Goal: Task Accomplishment & Management: Use online tool/utility

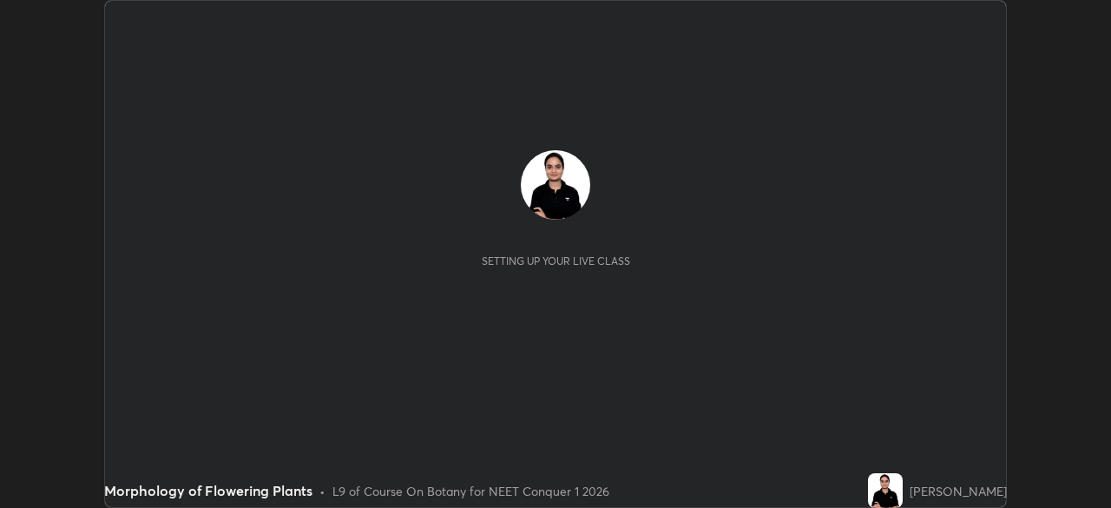
scroll to position [508, 1111]
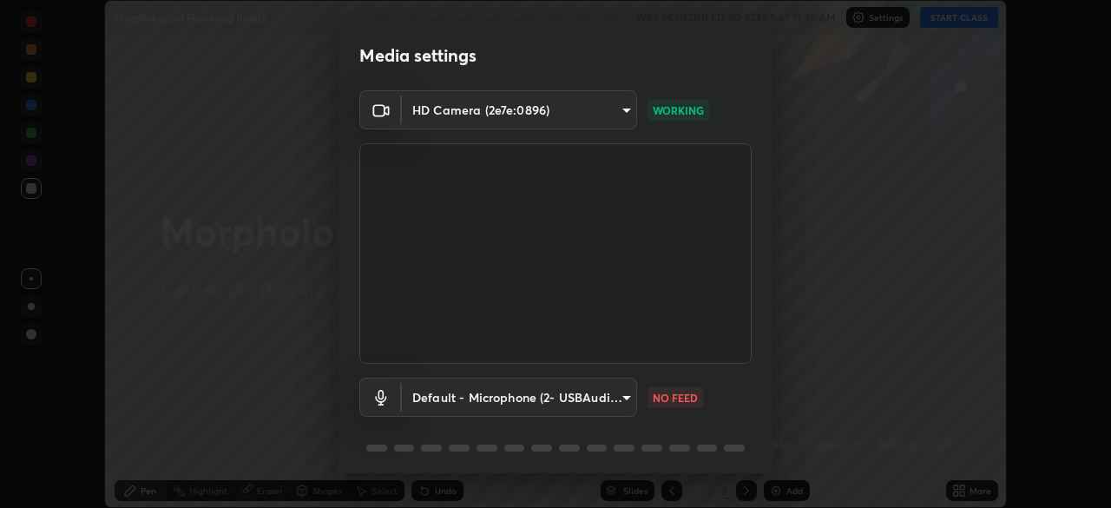
click at [615, 402] on body "Erase all Morphology of Flowering Plants WAS SCHEDULED TO START AT 11:30 AM Set…" at bounding box center [555, 254] width 1111 height 508
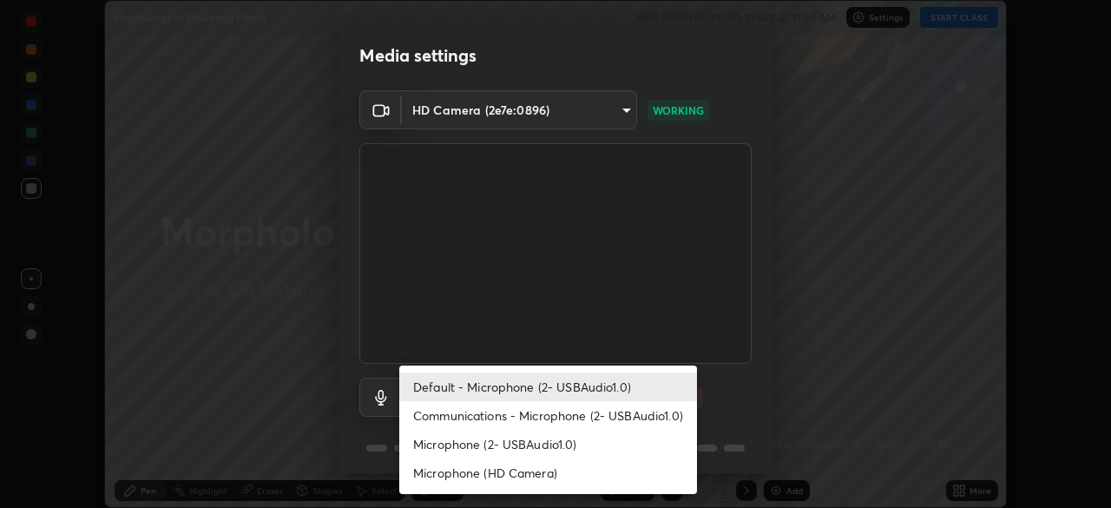
click at [503, 446] on li "Microphone (2- USBAudio1.0)" at bounding box center [548, 444] width 298 height 29
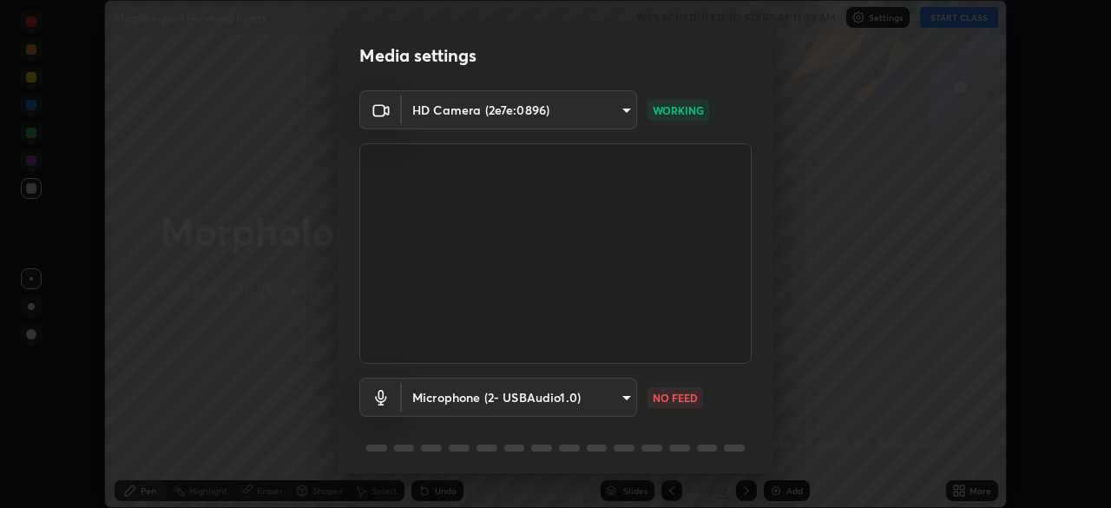
click at [616, 399] on body "Erase all Morphology of Flowering Plants WAS SCHEDULED TO START AT 11:30 AM Set…" at bounding box center [555, 254] width 1111 height 508
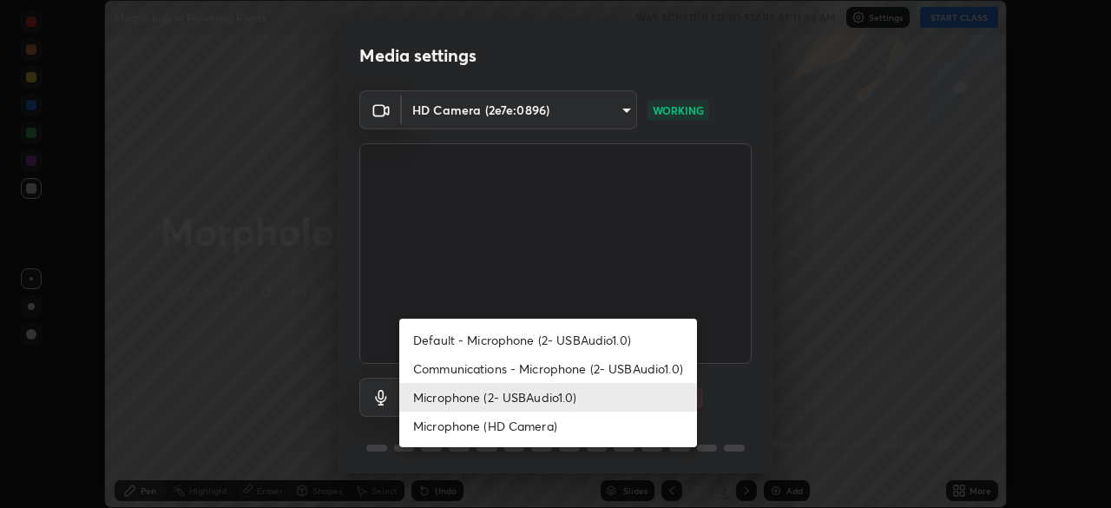
click at [513, 341] on li "Default - Microphone (2- USBAudio1.0)" at bounding box center [548, 339] width 298 height 29
type input "default"
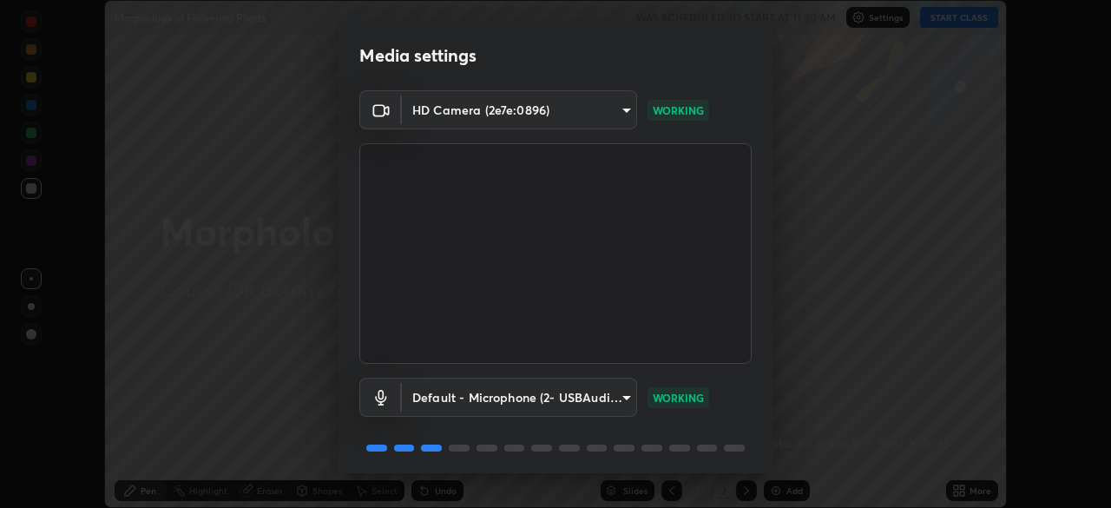
scroll to position [62, 0]
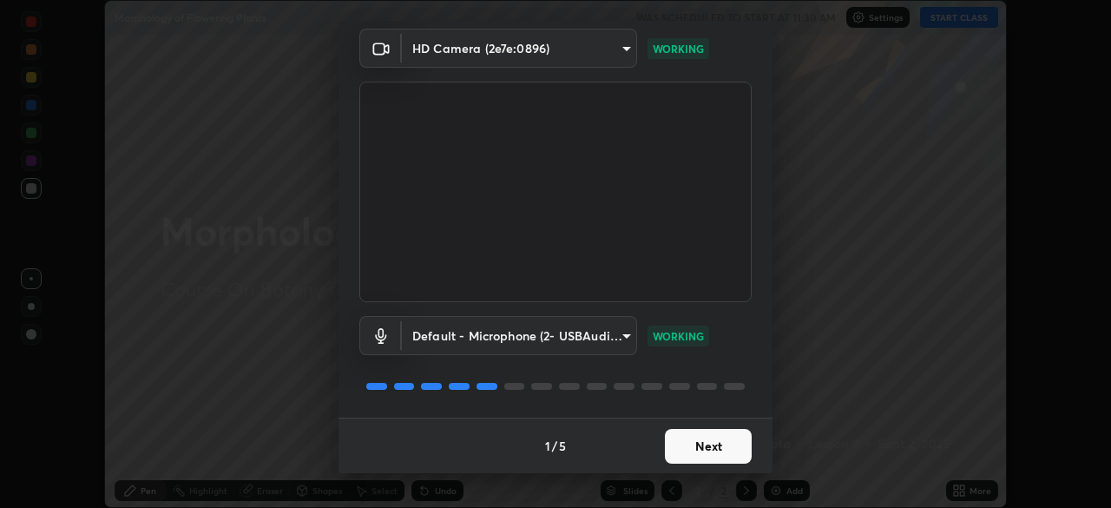
click at [686, 450] on button "Next" at bounding box center [708, 446] width 87 height 35
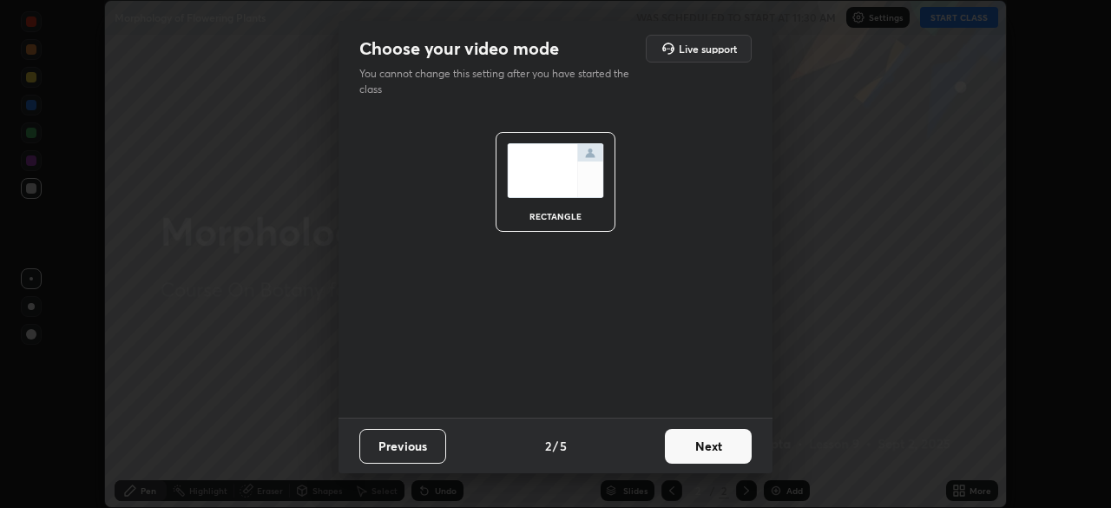
scroll to position [0, 0]
click at [692, 449] on button "Next" at bounding box center [708, 446] width 87 height 35
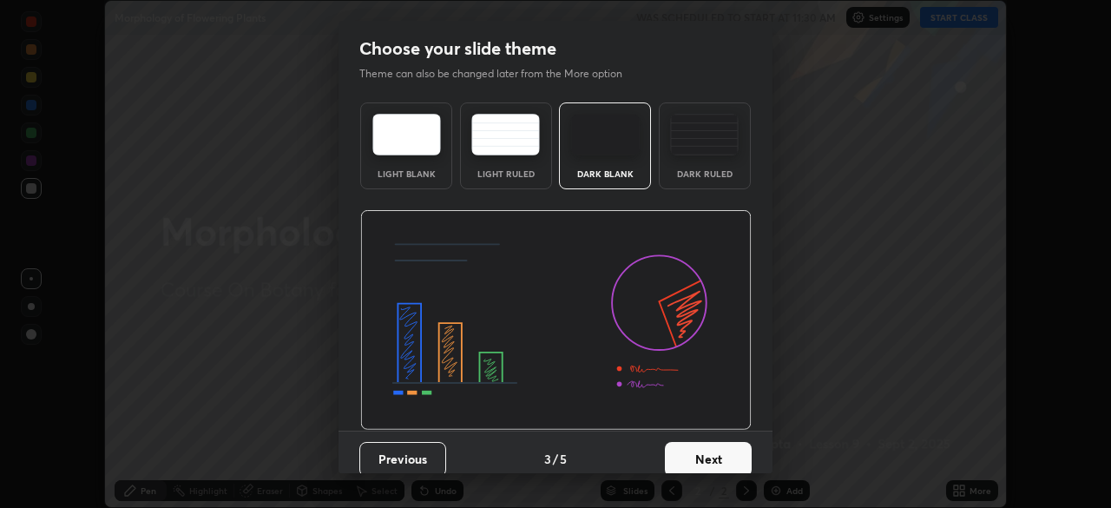
click at [697, 456] on button "Next" at bounding box center [708, 459] width 87 height 35
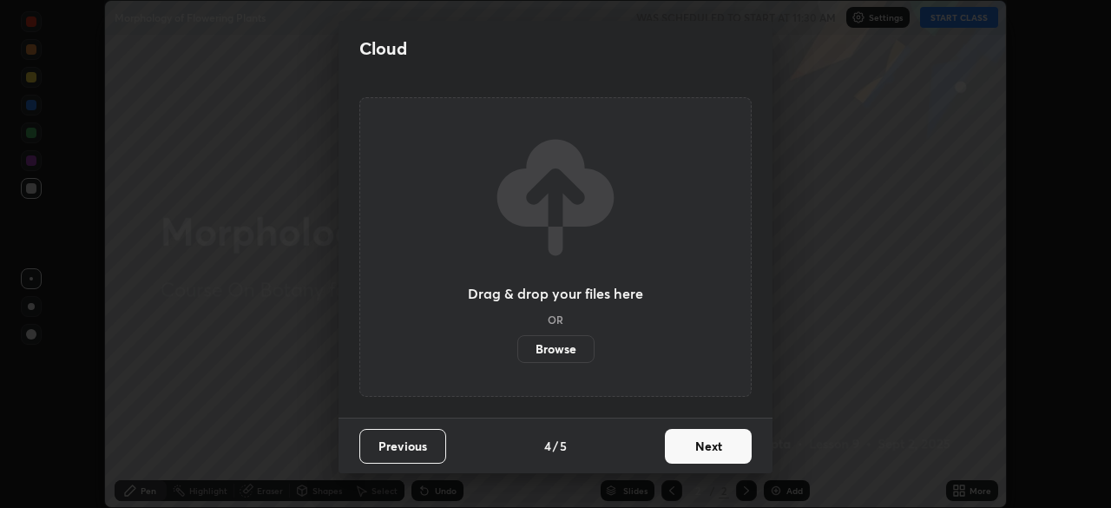
click at [687, 443] on button "Next" at bounding box center [708, 446] width 87 height 35
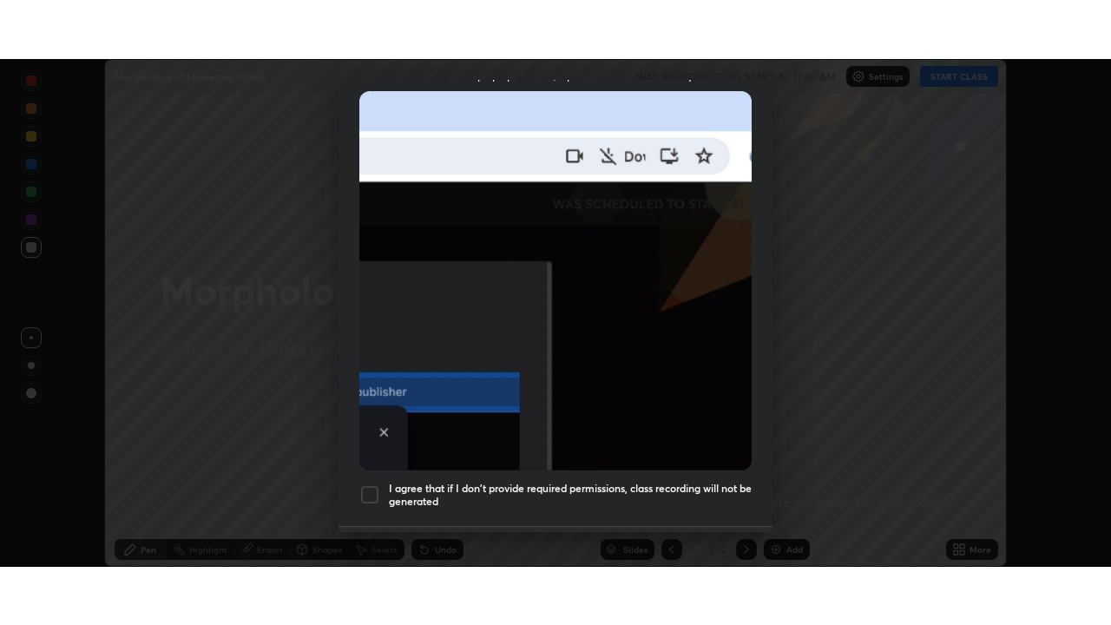
scroll to position [416, 0]
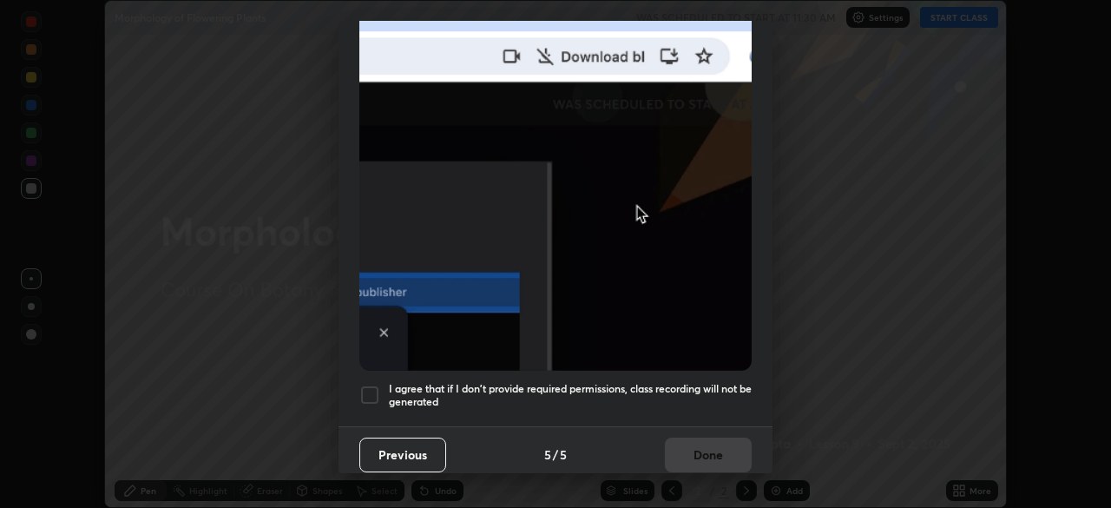
click at [372, 384] on div at bounding box center [369, 394] width 21 height 21
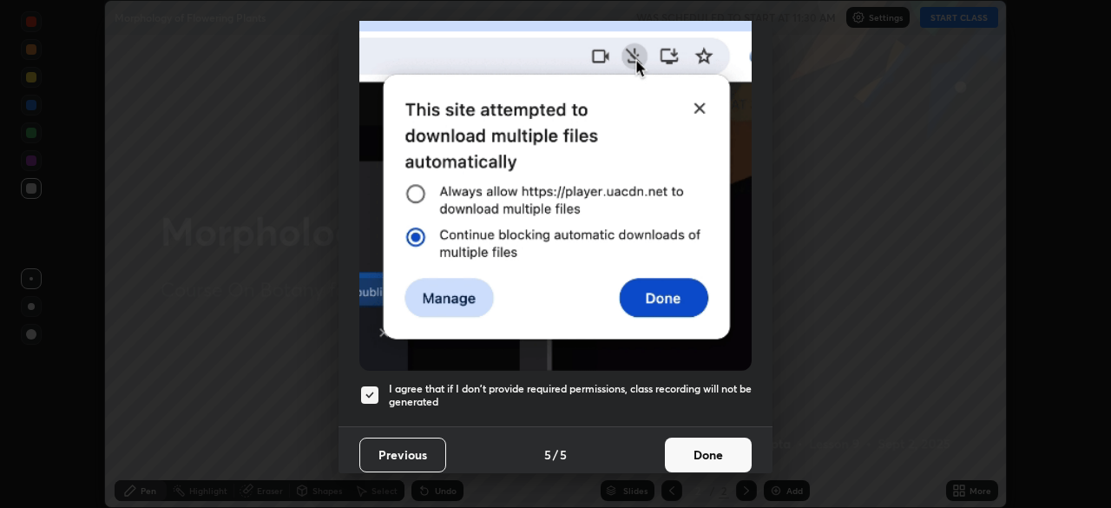
click at [695, 444] on button "Done" at bounding box center [708, 454] width 87 height 35
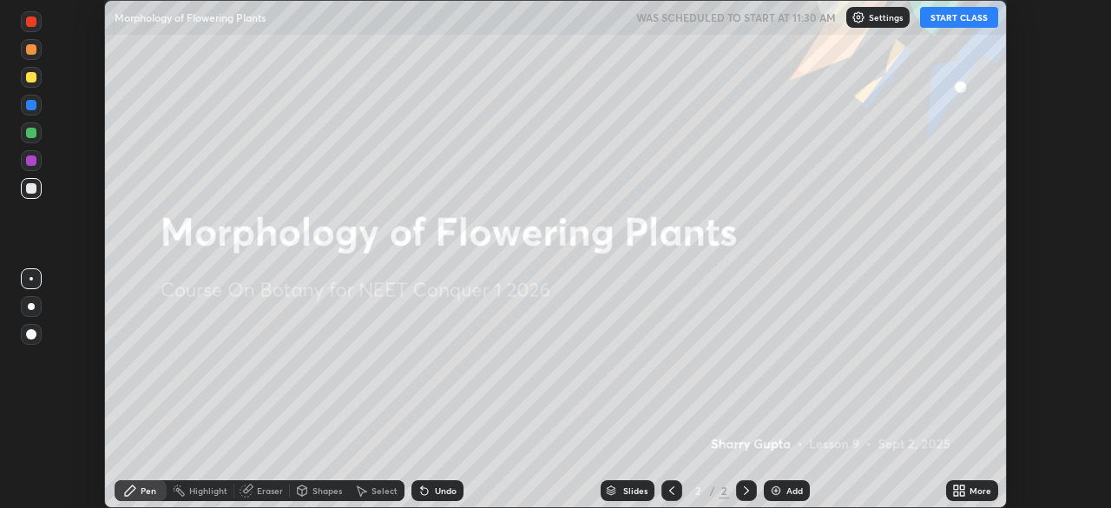
click at [951, 21] on button "START CLASS" at bounding box center [959, 17] width 78 height 21
click at [775, 489] on img at bounding box center [776, 490] width 14 height 14
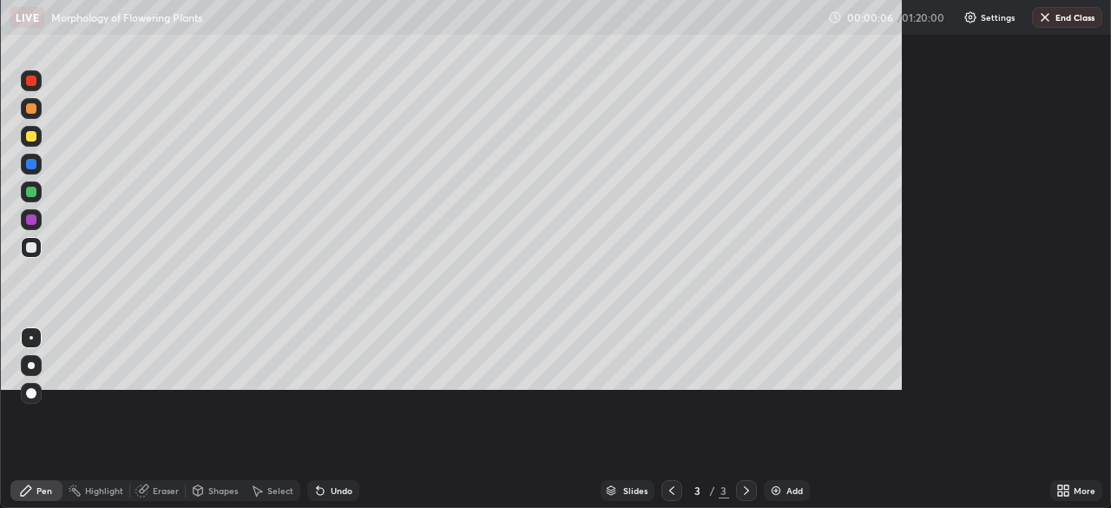
scroll to position [625, 1111]
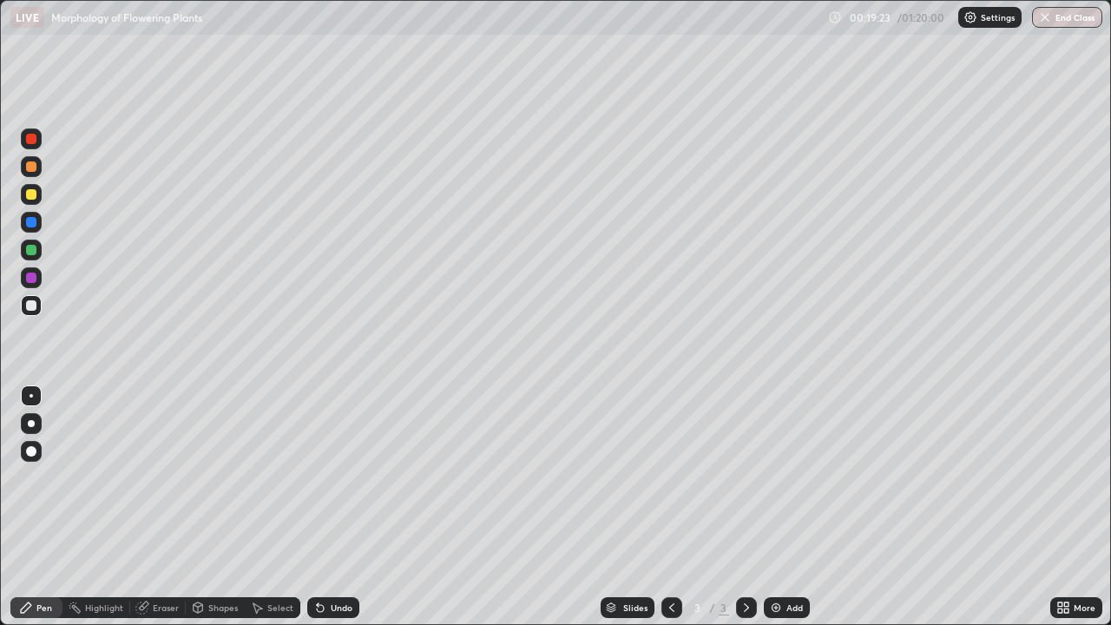
click at [1064, 507] on icon at bounding box center [1066, 604] width 4 height 4
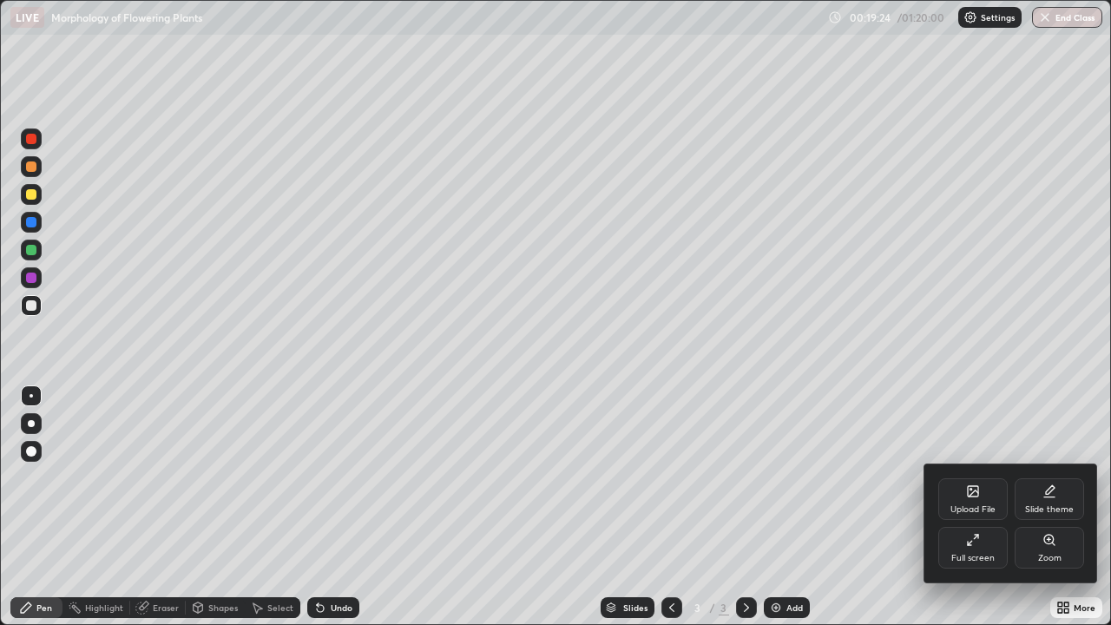
click at [966, 507] on div "Full screen" at bounding box center [972, 558] width 43 height 9
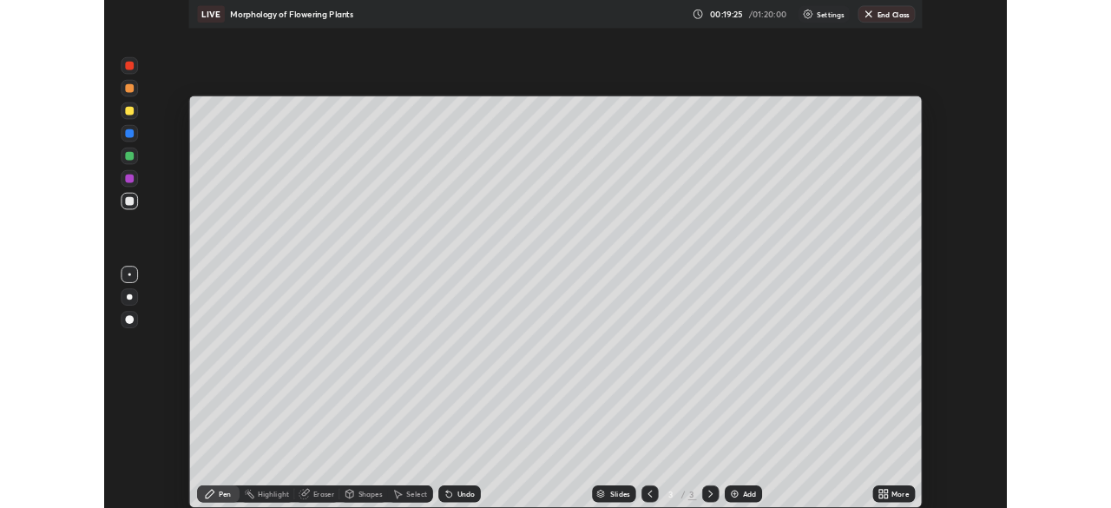
scroll to position [86262, 85658]
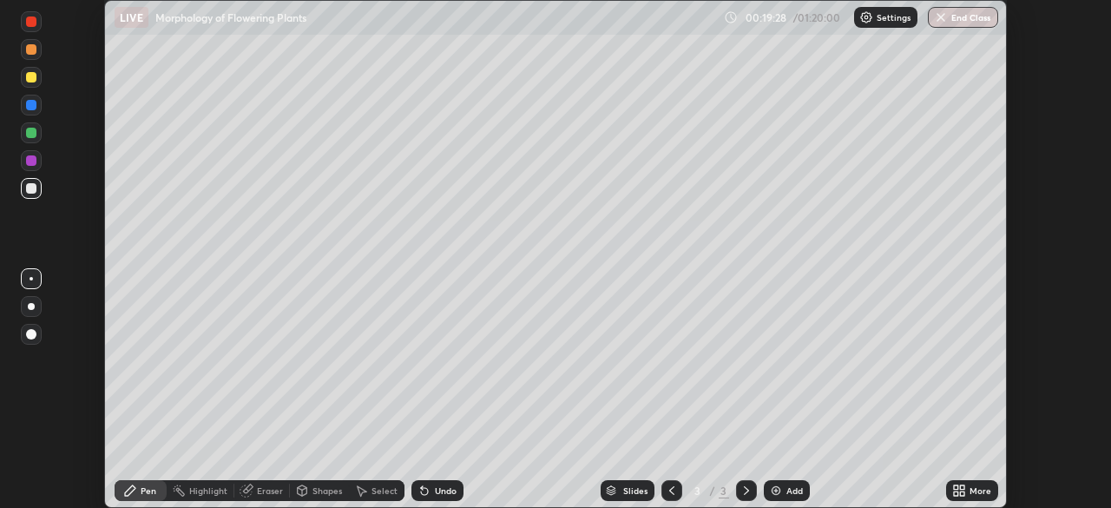
click at [268, 494] on div "Eraser" at bounding box center [270, 490] width 26 height 9
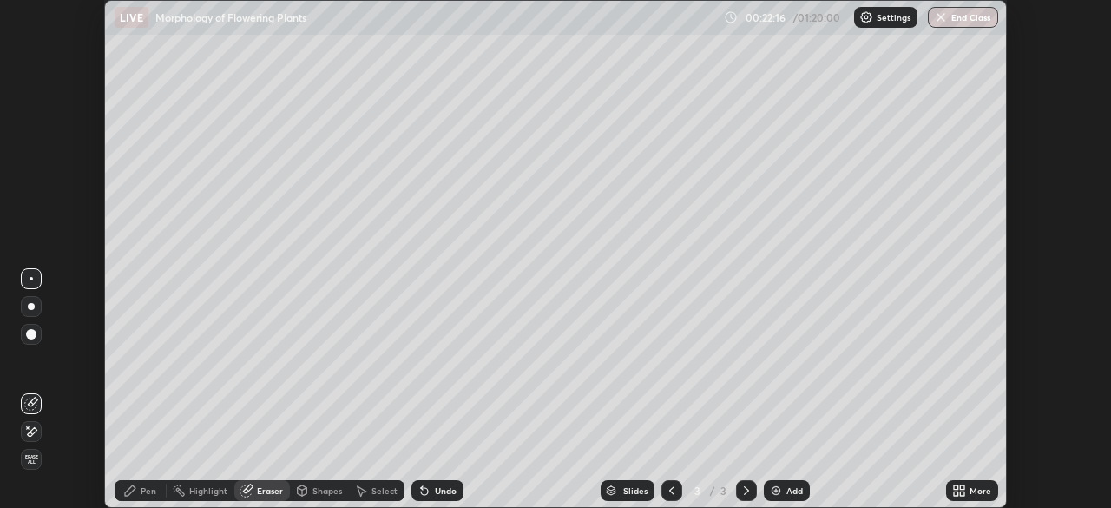
click at [150, 488] on div "Pen" at bounding box center [149, 490] width 16 height 9
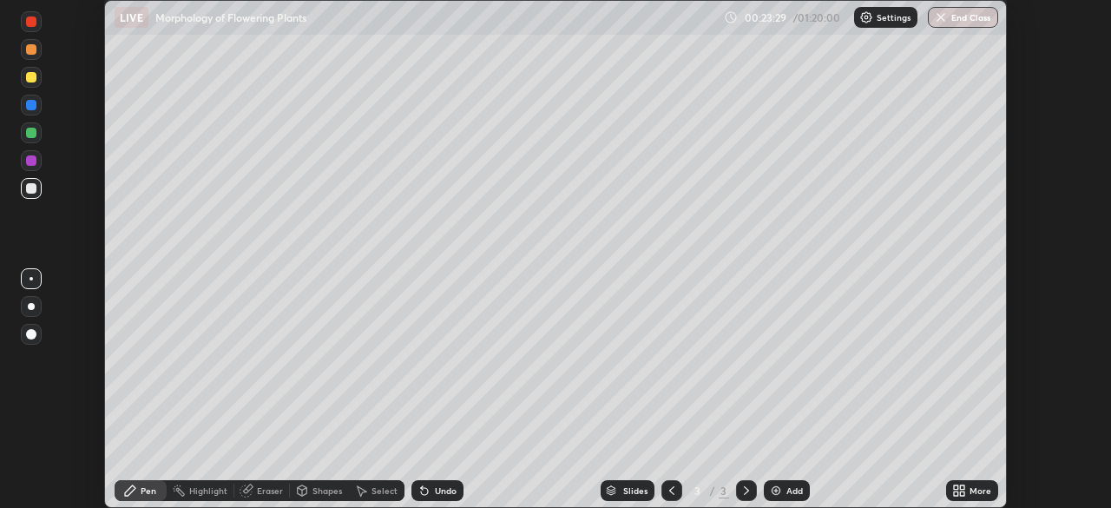
click at [36, 167] on div at bounding box center [31, 160] width 21 height 21
click at [35, 80] on div at bounding box center [31, 77] width 10 height 10
click at [32, 337] on div at bounding box center [31, 334] width 10 height 10
click at [31, 106] on div at bounding box center [31, 105] width 10 height 10
click at [29, 187] on div at bounding box center [31, 188] width 10 height 10
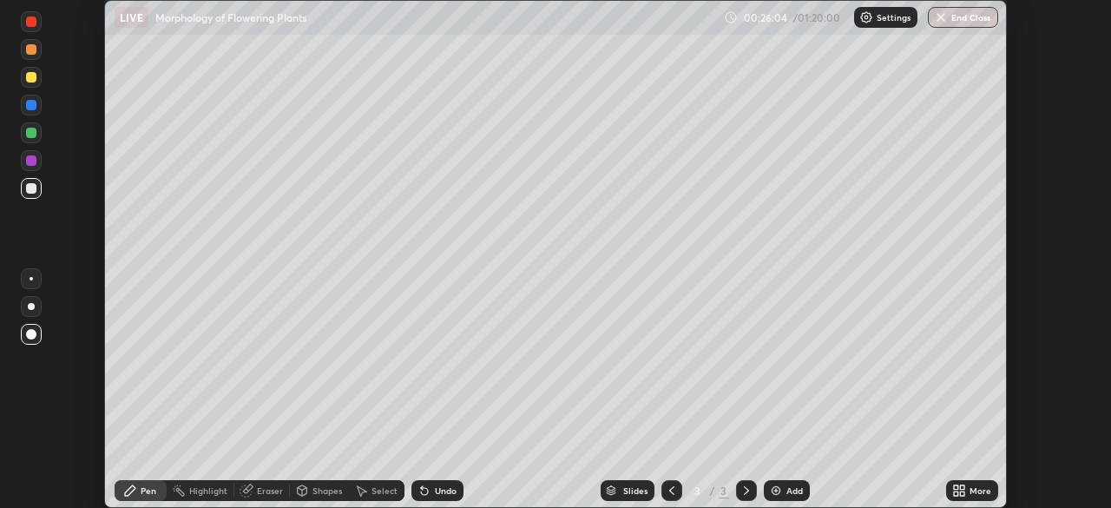
click at [436, 494] on div "Undo" at bounding box center [446, 490] width 22 height 9
click at [30, 139] on div at bounding box center [31, 132] width 21 height 21
click at [30, 84] on div at bounding box center [31, 77] width 21 height 21
click at [784, 489] on div "Add" at bounding box center [787, 490] width 46 height 21
click at [31, 106] on div at bounding box center [31, 105] width 10 height 10
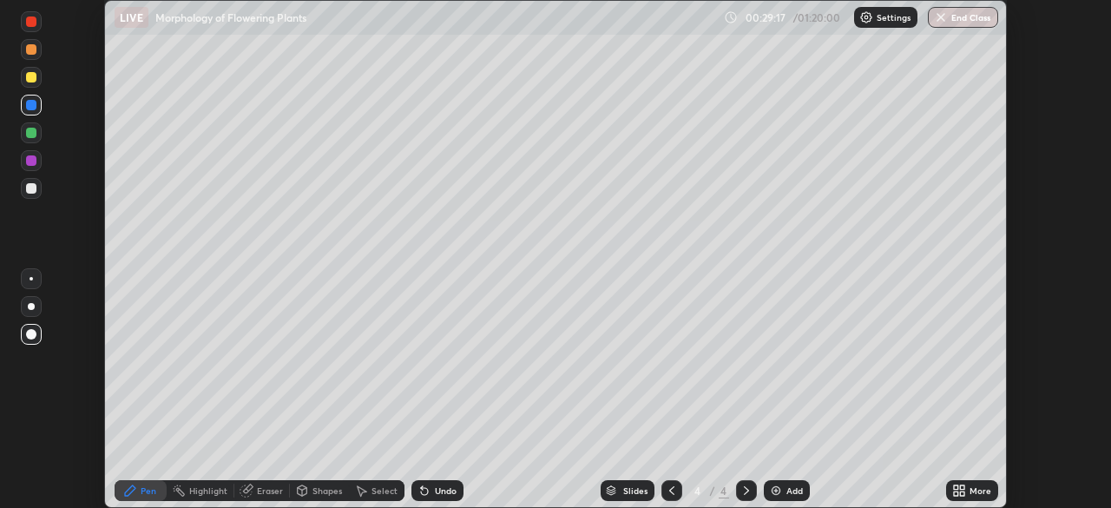
click at [428, 493] on icon at bounding box center [424, 490] width 14 height 14
click at [31, 134] on div at bounding box center [31, 133] width 10 height 10
click at [30, 198] on div at bounding box center [31, 188] width 21 height 21
click at [31, 106] on div at bounding box center [31, 105] width 10 height 10
click at [36, 160] on div at bounding box center [31, 160] width 10 height 10
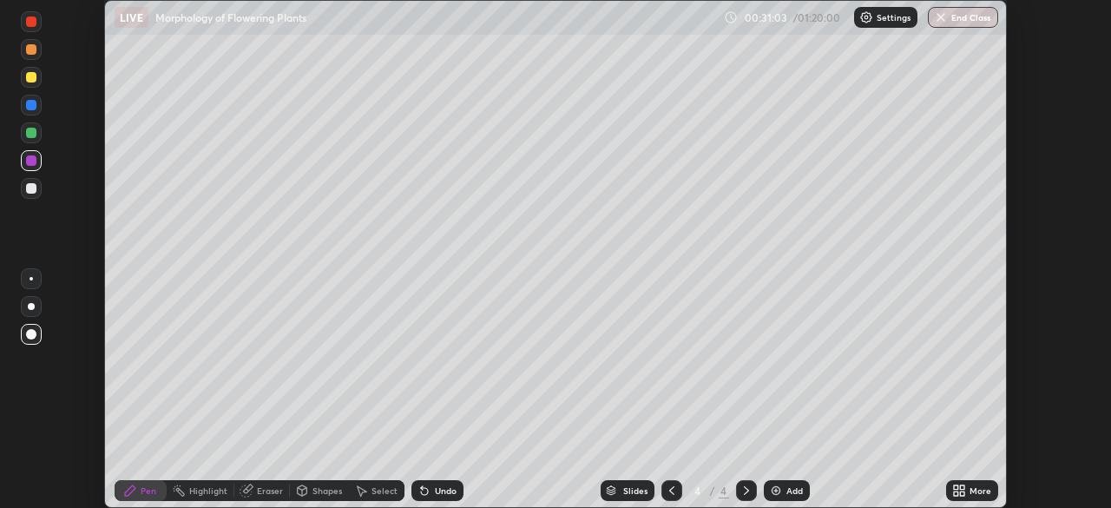
click at [29, 196] on div at bounding box center [31, 188] width 21 height 21
click at [744, 490] on icon at bounding box center [746, 490] width 14 height 14
click at [777, 492] on img at bounding box center [776, 490] width 14 height 14
click at [31, 135] on div at bounding box center [31, 133] width 10 height 10
click at [447, 494] on div "Undo" at bounding box center [446, 490] width 22 height 9
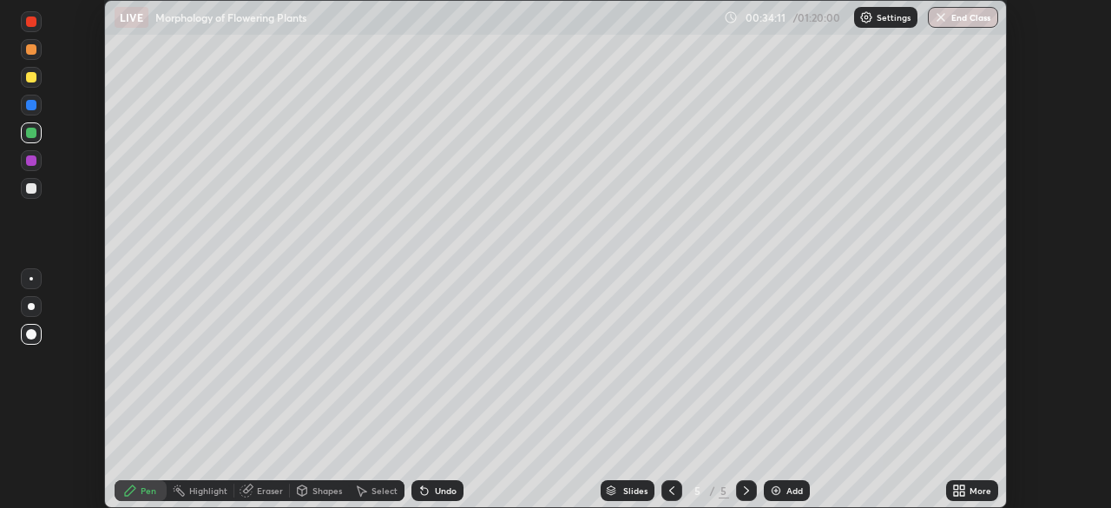
click at [440, 490] on div "Undo" at bounding box center [446, 490] width 22 height 9
click at [436, 486] on div "Undo" at bounding box center [446, 490] width 22 height 9
click at [435, 486] on div "Undo" at bounding box center [446, 490] width 22 height 9
click at [436, 486] on div "Undo" at bounding box center [446, 490] width 22 height 9
click at [769, 486] on img at bounding box center [776, 490] width 14 height 14
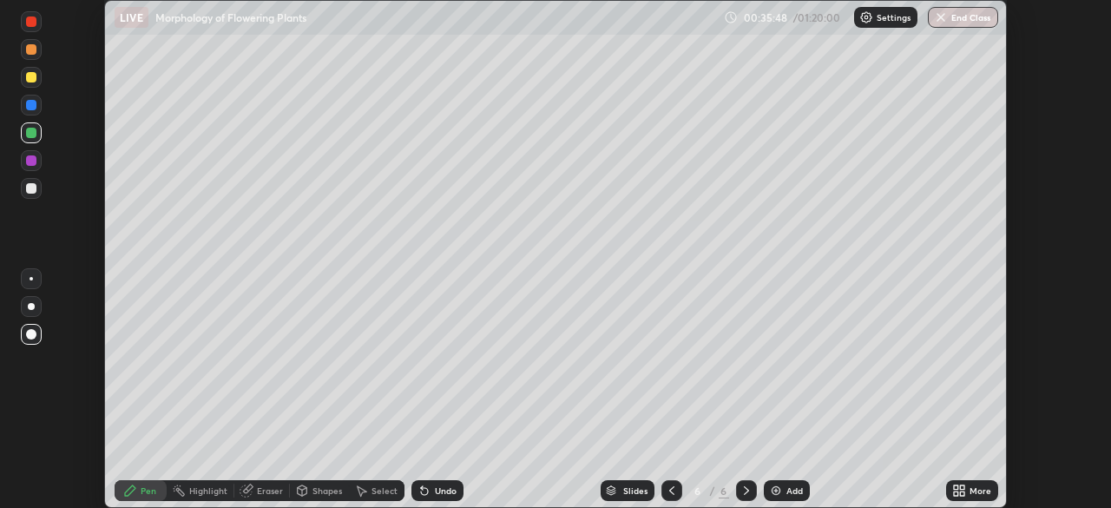
click at [32, 161] on div at bounding box center [31, 160] width 10 height 10
click at [31, 193] on div at bounding box center [31, 188] width 10 height 10
click at [31, 106] on div at bounding box center [31, 105] width 10 height 10
click at [34, 194] on div at bounding box center [31, 188] width 21 height 21
click at [32, 133] on div at bounding box center [31, 133] width 10 height 10
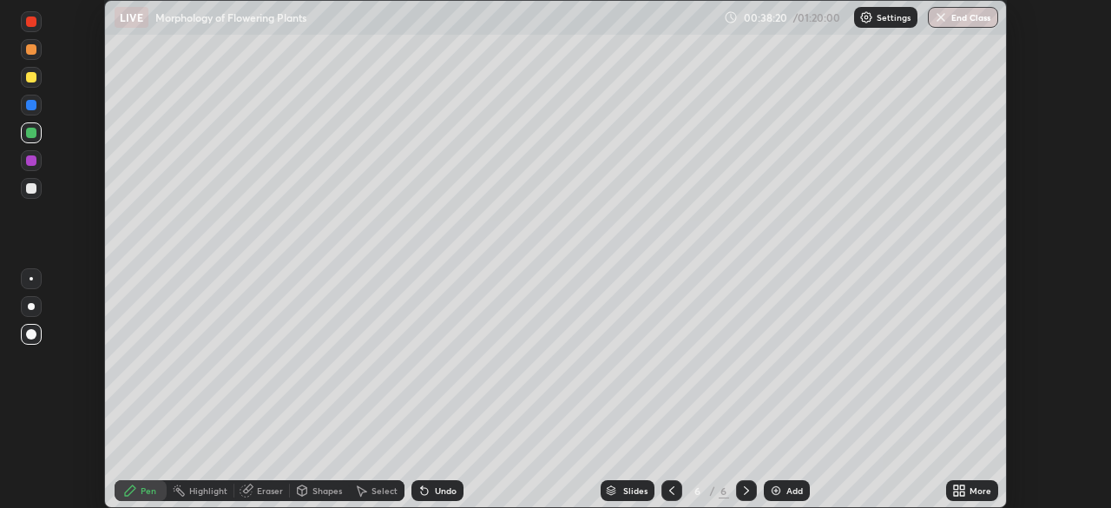
click at [31, 188] on div at bounding box center [31, 188] width 10 height 10
click at [31, 80] on div at bounding box center [31, 77] width 10 height 10
click at [32, 188] on div at bounding box center [31, 188] width 10 height 10
click at [36, 162] on div at bounding box center [31, 160] width 10 height 10
click at [31, 277] on div at bounding box center [31, 278] width 3 height 3
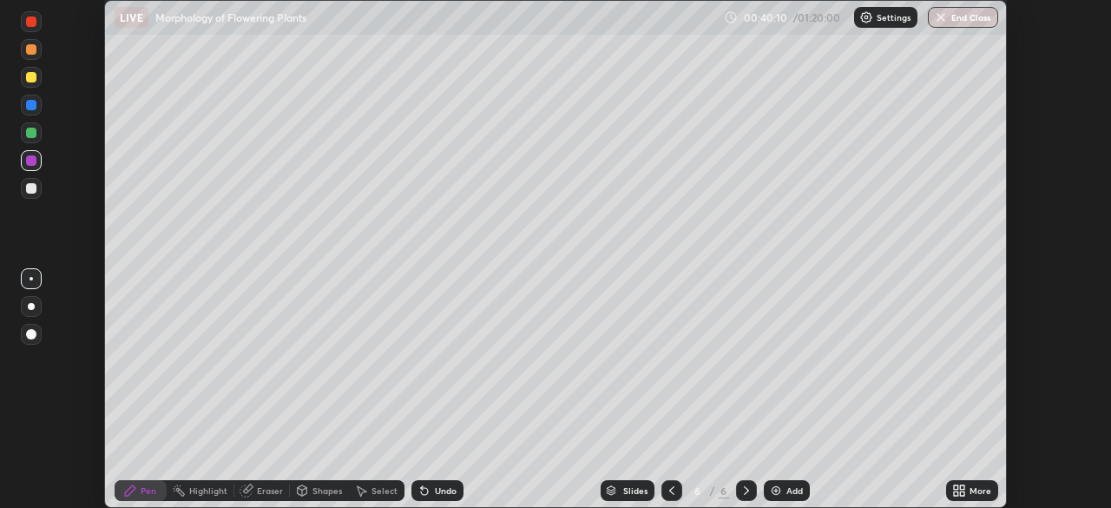
click at [34, 82] on div at bounding box center [31, 77] width 10 height 10
click at [33, 56] on div at bounding box center [31, 49] width 21 height 21
click at [29, 337] on div at bounding box center [31, 334] width 10 height 10
click at [771, 491] on img at bounding box center [776, 490] width 14 height 14
click at [32, 134] on div at bounding box center [31, 133] width 10 height 10
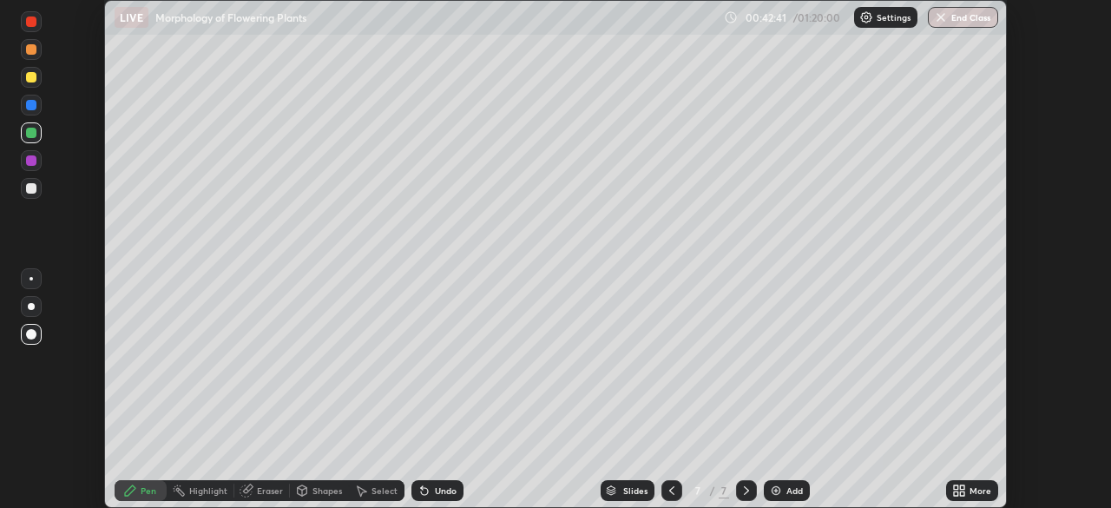
click at [34, 103] on div at bounding box center [31, 105] width 10 height 10
click at [30, 188] on div at bounding box center [31, 188] width 10 height 10
click at [34, 131] on div at bounding box center [31, 133] width 10 height 10
click at [27, 108] on div at bounding box center [31, 105] width 10 height 10
click at [775, 493] on img at bounding box center [776, 490] width 14 height 14
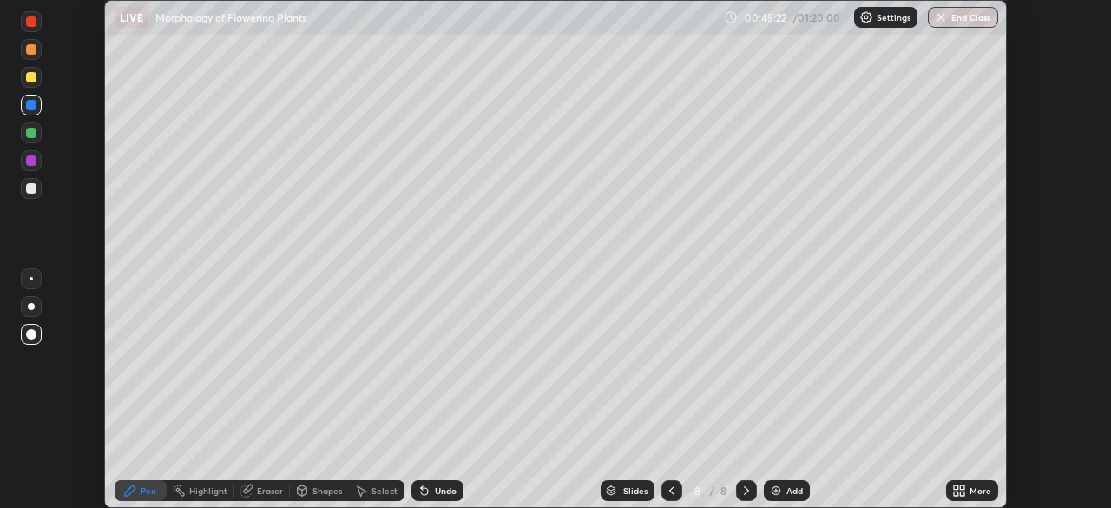
click at [30, 59] on div at bounding box center [31, 49] width 21 height 21
click at [34, 195] on div at bounding box center [31, 188] width 21 height 21
click at [30, 82] on div at bounding box center [31, 77] width 10 height 10
click at [39, 164] on div at bounding box center [31, 160] width 21 height 21
click at [30, 195] on div at bounding box center [31, 188] width 21 height 21
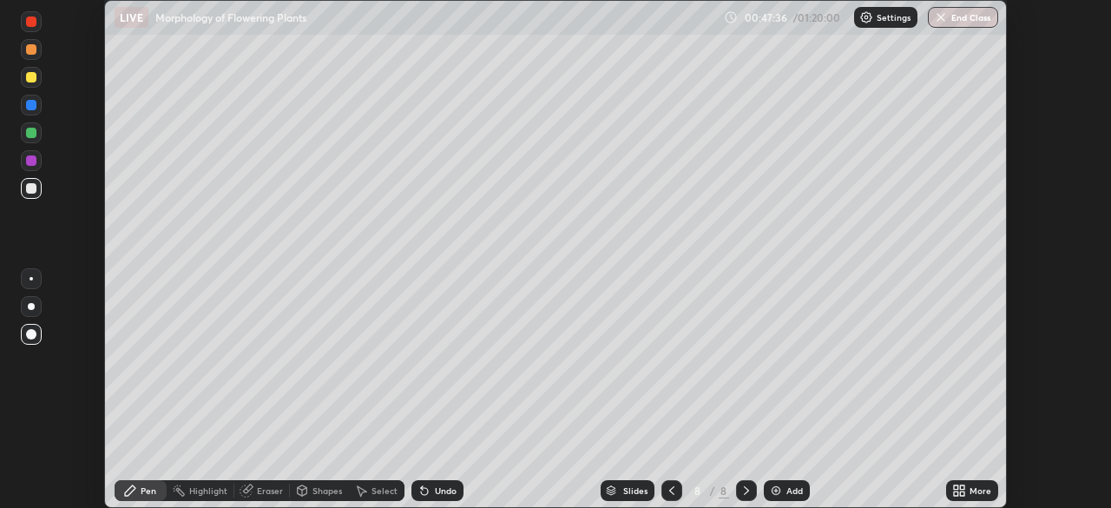
click at [32, 136] on div at bounding box center [31, 133] width 10 height 10
click at [31, 50] on div at bounding box center [31, 49] width 10 height 10
click at [31, 279] on div at bounding box center [31, 278] width 3 height 3
click at [252, 490] on icon at bounding box center [246, 490] width 14 height 14
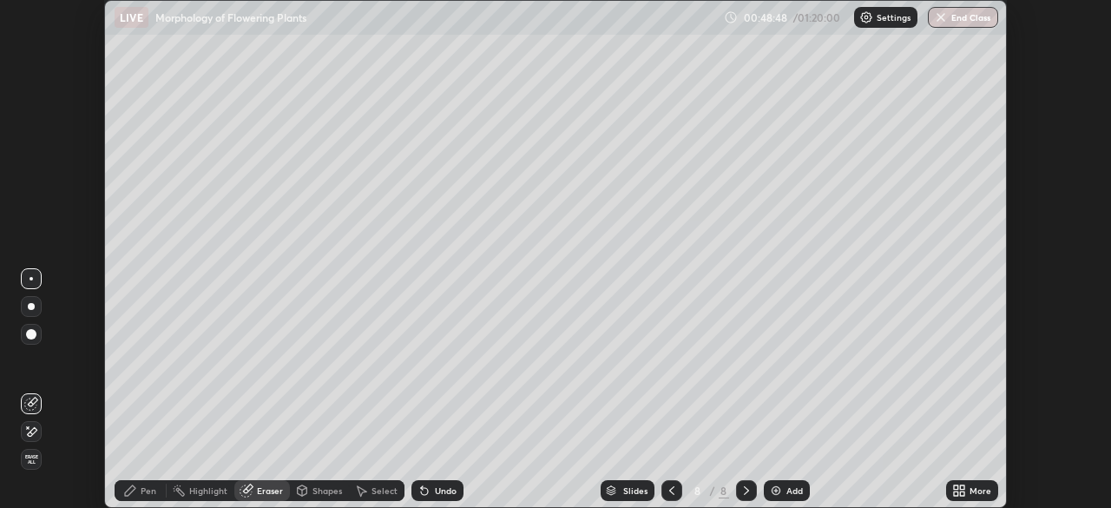
click at [139, 485] on div "Pen" at bounding box center [141, 490] width 52 height 21
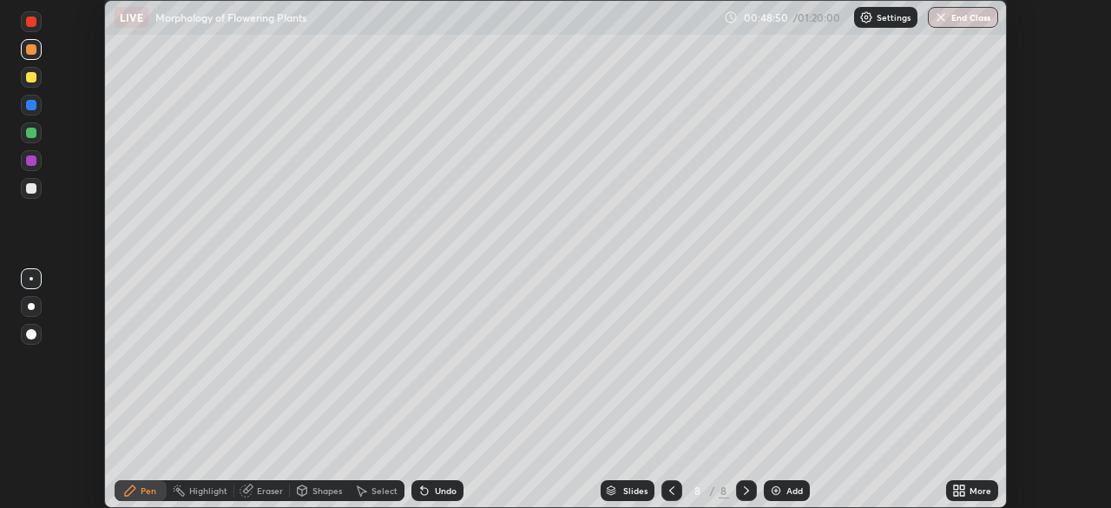
click at [31, 102] on div at bounding box center [31, 105] width 10 height 10
click at [31, 78] on div at bounding box center [31, 77] width 10 height 10
click at [32, 56] on div at bounding box center [31, 49] width 21 height 21
click at [32, 163] on div at bounding box center [31, 160] width 10 height 10
click at [32, 188] on div at bounding box center [31, 188] width 10 height 10
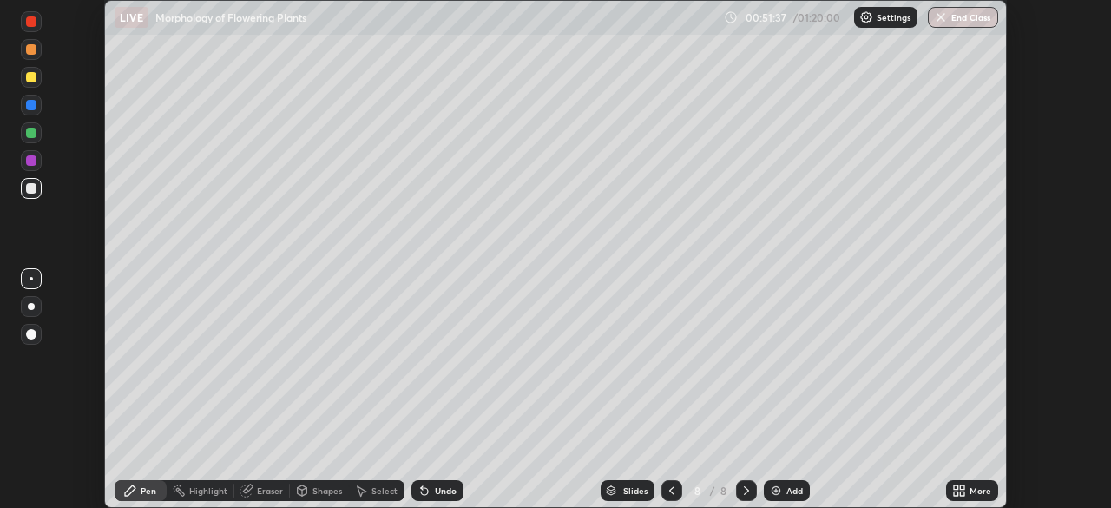
click at [769, 492] on img at bounding box center [776, 490] width 14 height 14
click at [31, 78] on div at bounding box center [31, 77] width 10 height 10
click at [30, 191] on div at bounding box center [31, 188] width 10 height 10
click at [31, 306] on div at bounding box center [31, 306] width 7 height 7
click at [421, 487] on icon at bounding box center [422, 487] width 2 height 2
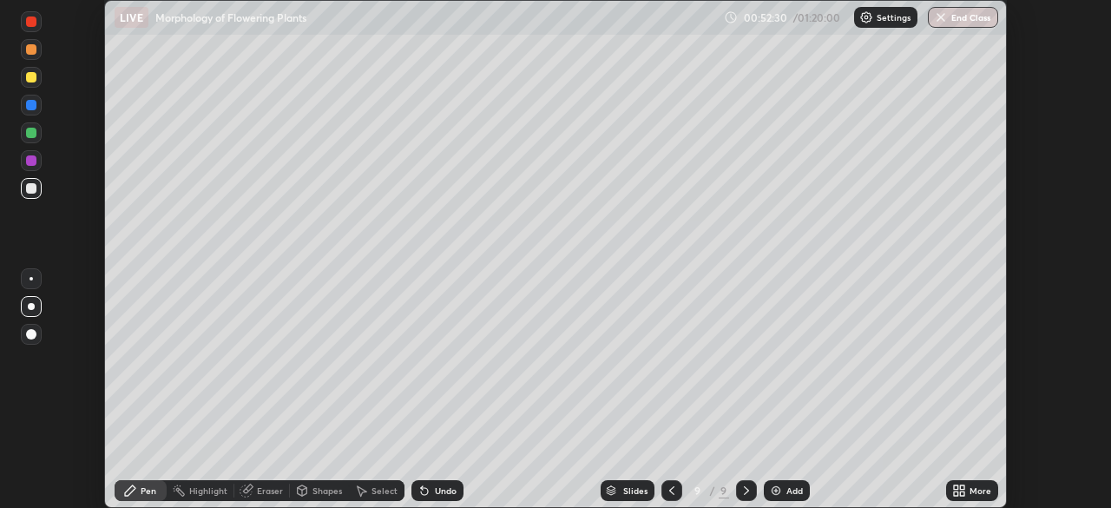
click at [29, 106] on div at bounding box center [31, 105] width 10 height 10
click at [435, 492] on div "Undo" at bounding box center [446, 490] width 22 height 9
click at [429, 490] on div "Undo" at bounding box center [437, 490] width 52 height 21
click at [32, 189] on div at bounding box center [31, 188] width 10 height 10
click at [31, 134] on div at bounding box center [31, 133] width 10 height 10
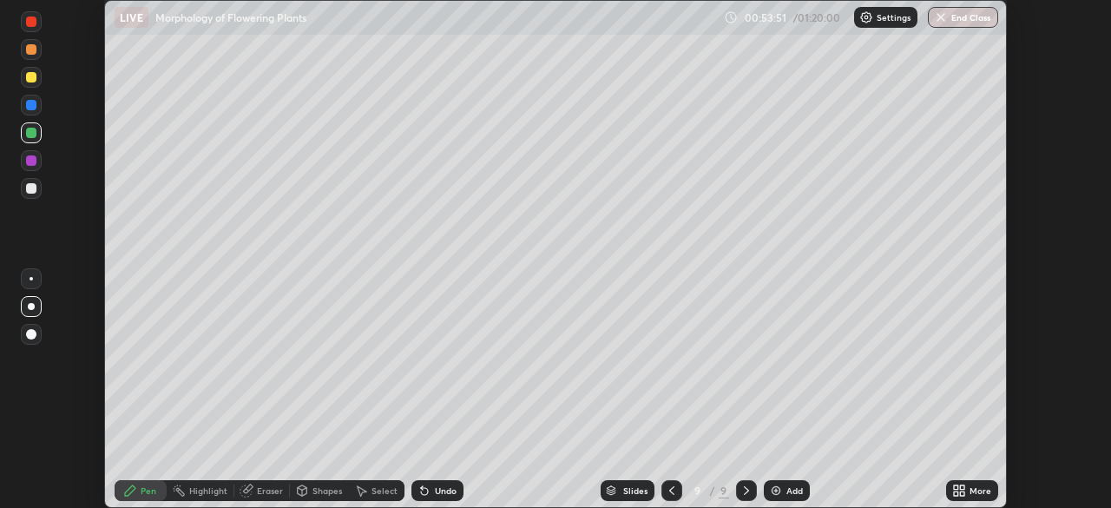
click at [33, 189] on div at bounding box center [31, 188] width 10 height 10
click at [437, 489] on div "Undo" at bounding box center [446, 490] width 22 height 9
click at [772, 490] on img at bounding box center [776, 490] width 14 height 14
click at [30, 136] on div at bounding box center [31, 133] width 10 height 10
click at [27, 157] on div at bounding box center [31, 160] width 10 height 10
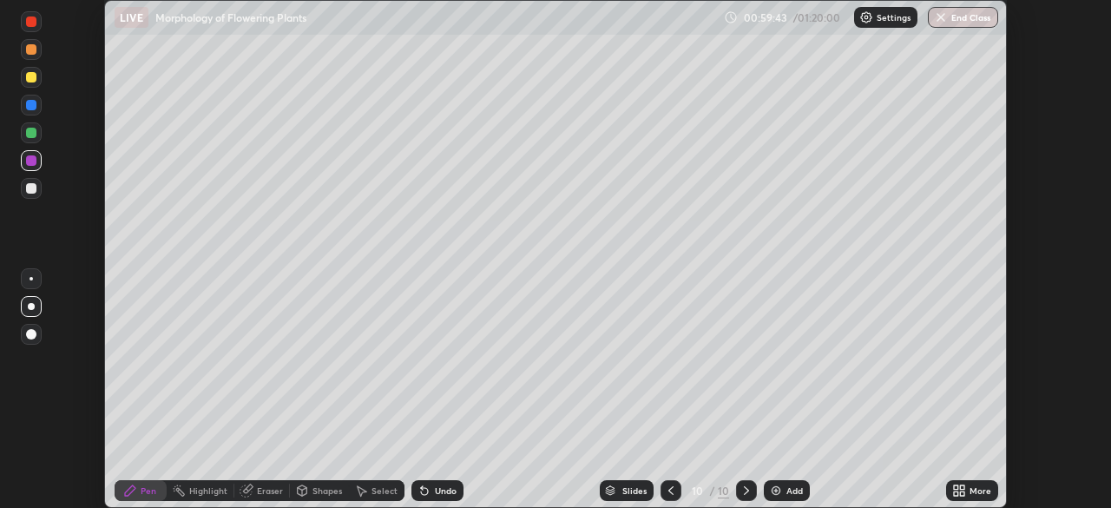
click at [30, 111] on div at bounding box center [31, 105] width 21 height 21
click at [31, 194] on div at bounding box center [31, 188] width 21 height 21
click at [31, 134] on div at bounding box center [31, 133] width 10 height 10
click at [672, 487] on icon at bounding box center [670, 490] width 5 height 9
click at [744, 493] on icon at bounding box center [746, 490] width 14 height 14
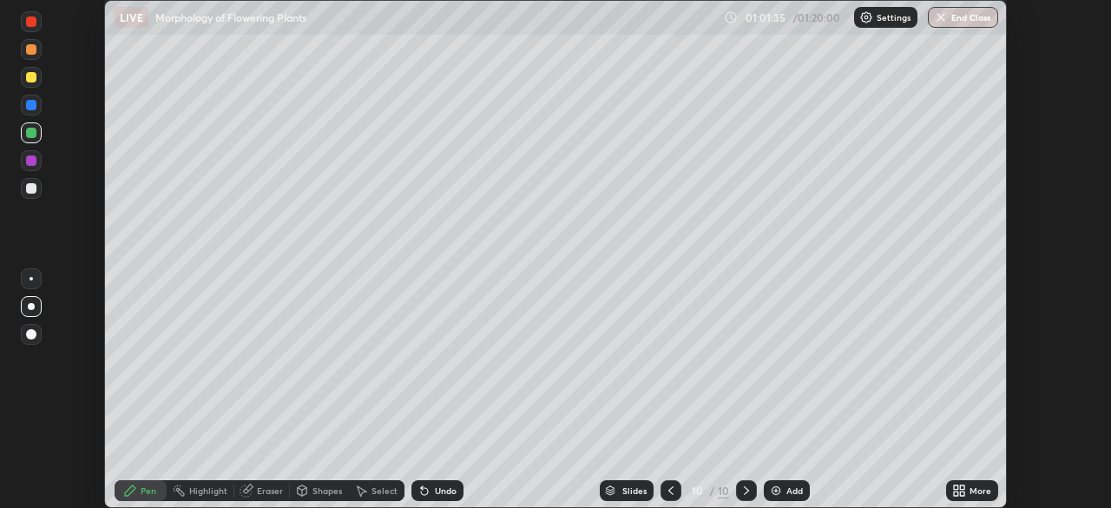
click at [431, 496] on div "Undo" at bounding box center [437, 490] width 52 height 21
click at [30, 189] on div at bounding box center [31, 188] width 10 height 10
click at [34, 142] on div at bounding box center [31, 132] width 21 height 21
click at [30, 193] on div at bounding box center [31, 188] width 10 height 10
click at [30, 163] on div at bounding box center [31, 160] width 10 height 10
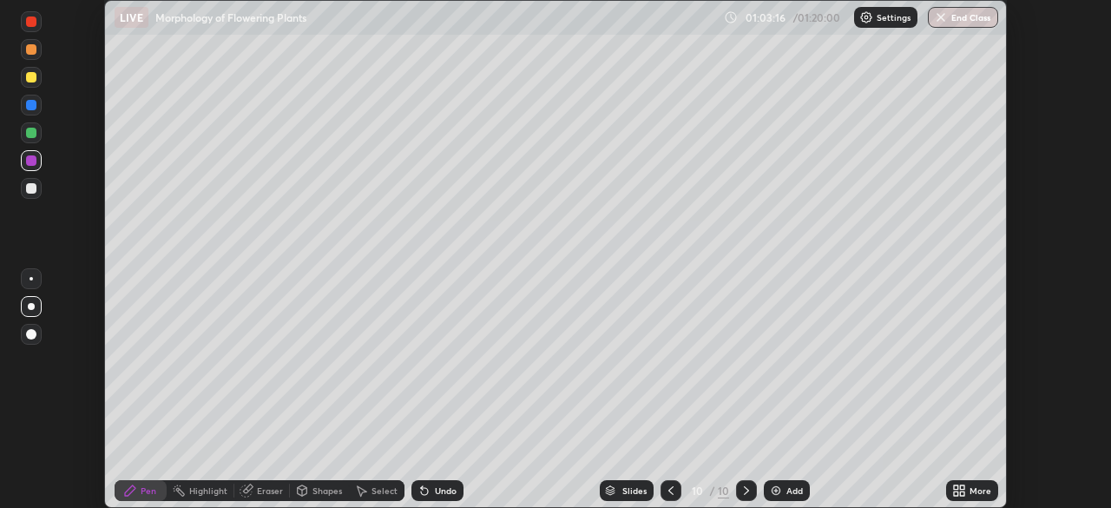
click at [31, 78] on div at bounding box center [31, 77] width 10 height 10
click at [770, 489] on img at bounding box center [776, 490] width 14 height 14
click at [36, 109] on div at bounding box center [31, 105] width 21 height 21
click at [28, 188] on div at bounding box center [31, 188] width 10 height 10
click at [34, 134] on div at bounding box center [31, 133] width 10 height 10
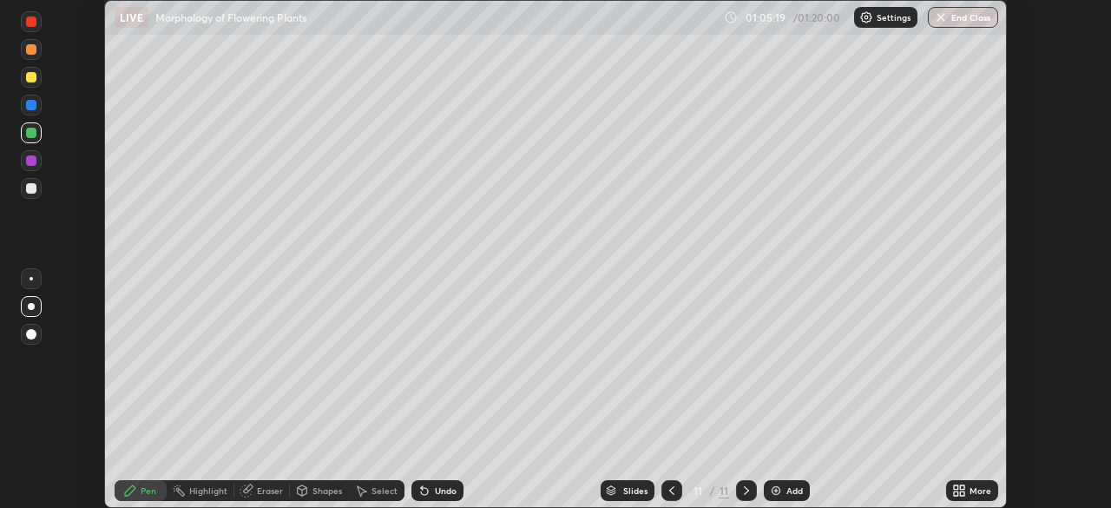
click at [33, 74] on div at bounding box center [31, 77] width 10 height 10
click at [32, 108] on div at bounding box center [31, 105] width 10 height 10
click at [954, 22] on button "End Class" at bounding box center [963, 17] width 70 height 21
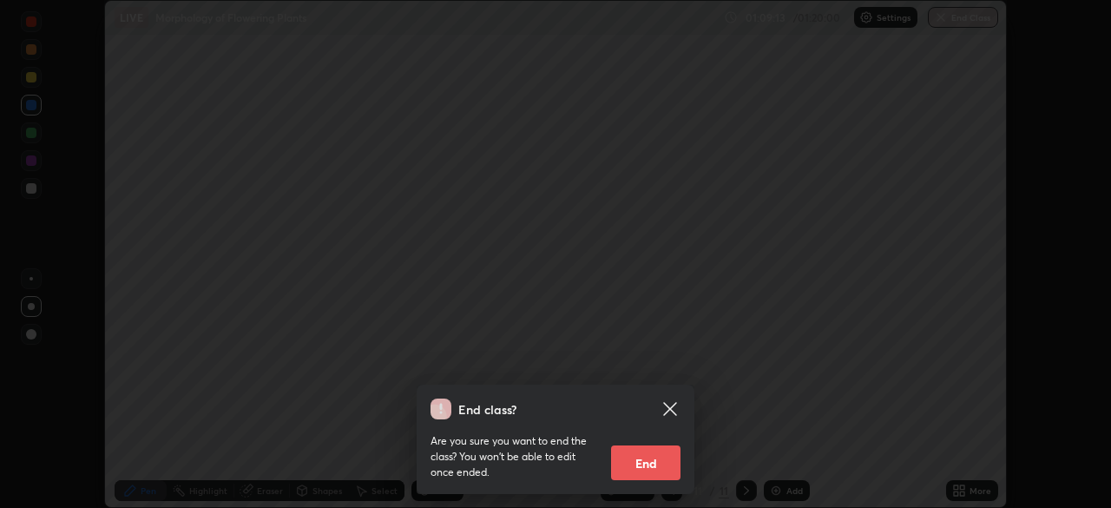
click at [646, 465] on button "End" at bounding box center [645, 462] width 69 height 35
